Goal: Find specific page/section

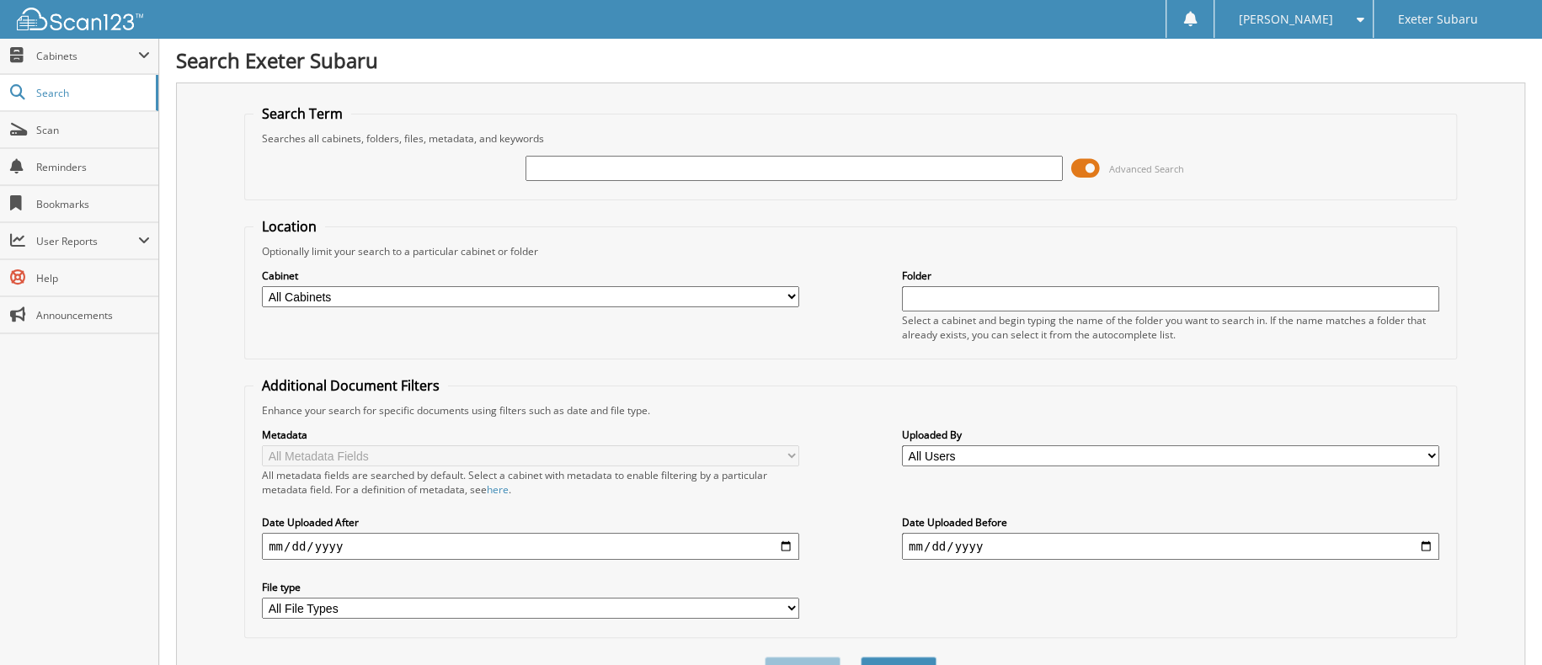
click at [575, 160] on input "text" at bounding box center [794, 168] width 537 height 25
type input "[PERSON_NAME]"
click at [861, 657] on button "Search" at bounding box center [899, 672] width 76 height 31
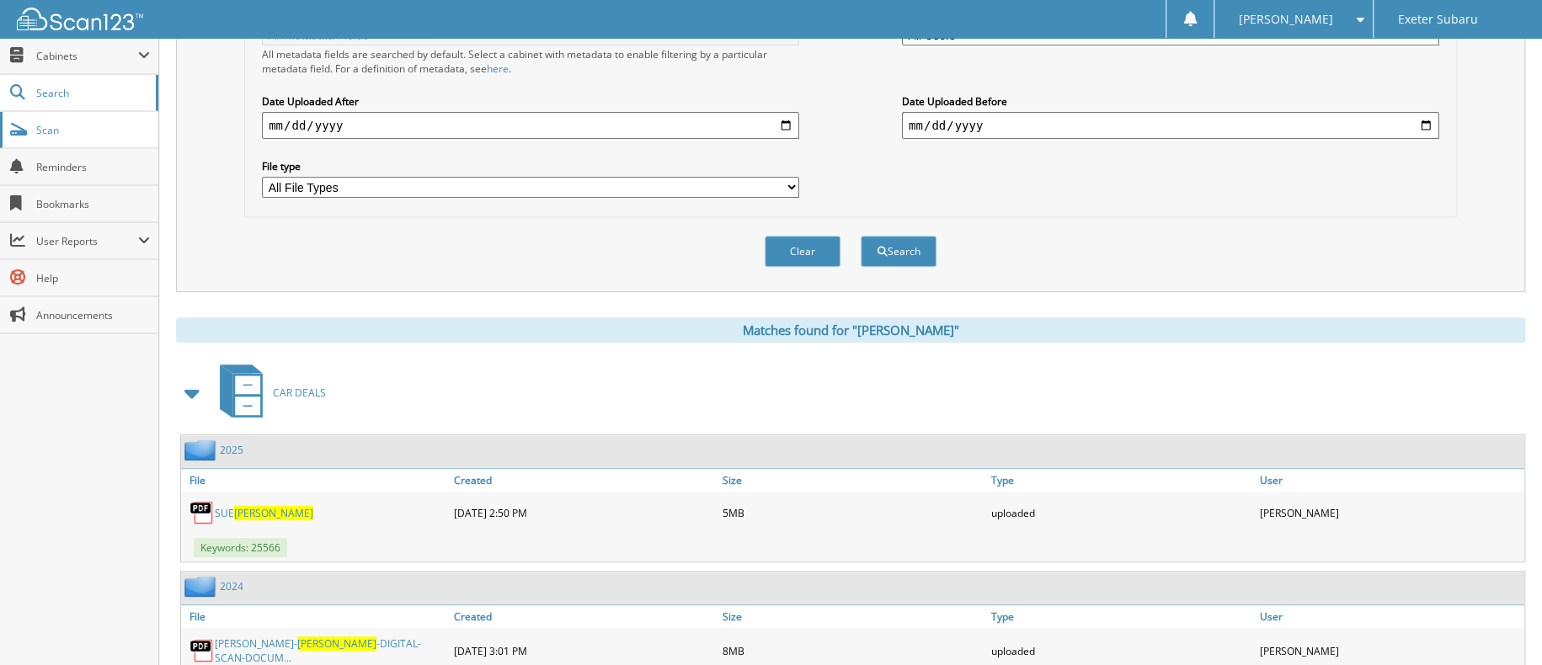
scroll to position [253, 0]
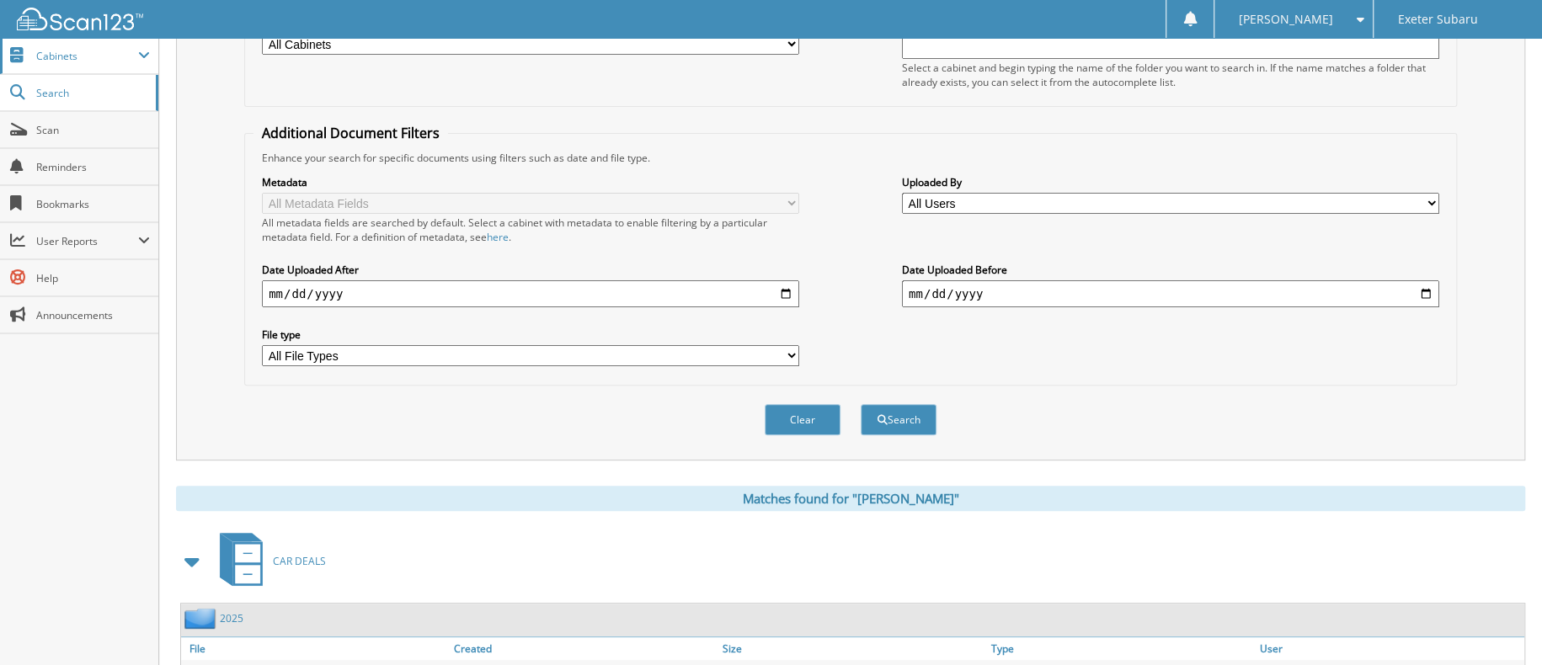
click at [48, 58] on span "Cabinets" at bounding box center [87, 56] width 102 height 14
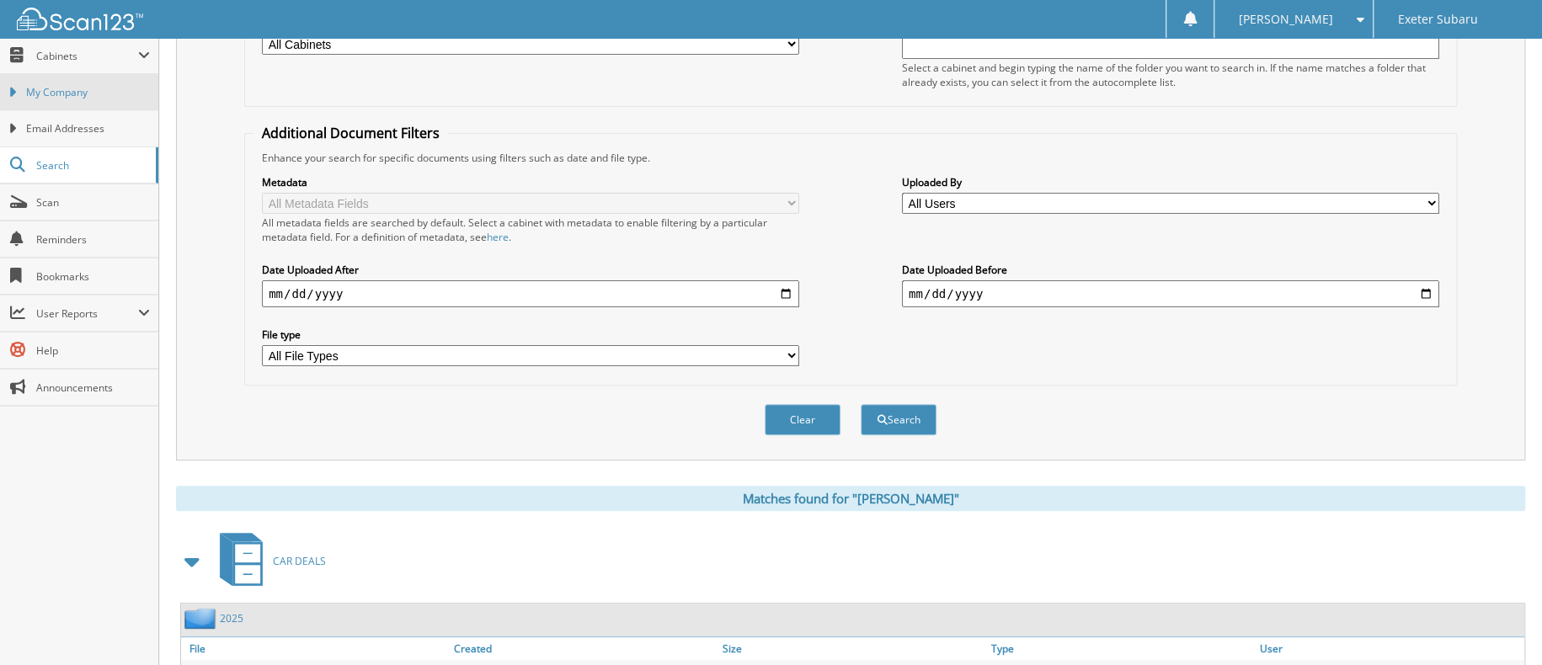
click at [51, 92] on span "My Company" at bounding box center [88, 92] width 124 height 15
